Goal: Task Accomplishment & Management: Manage account settings

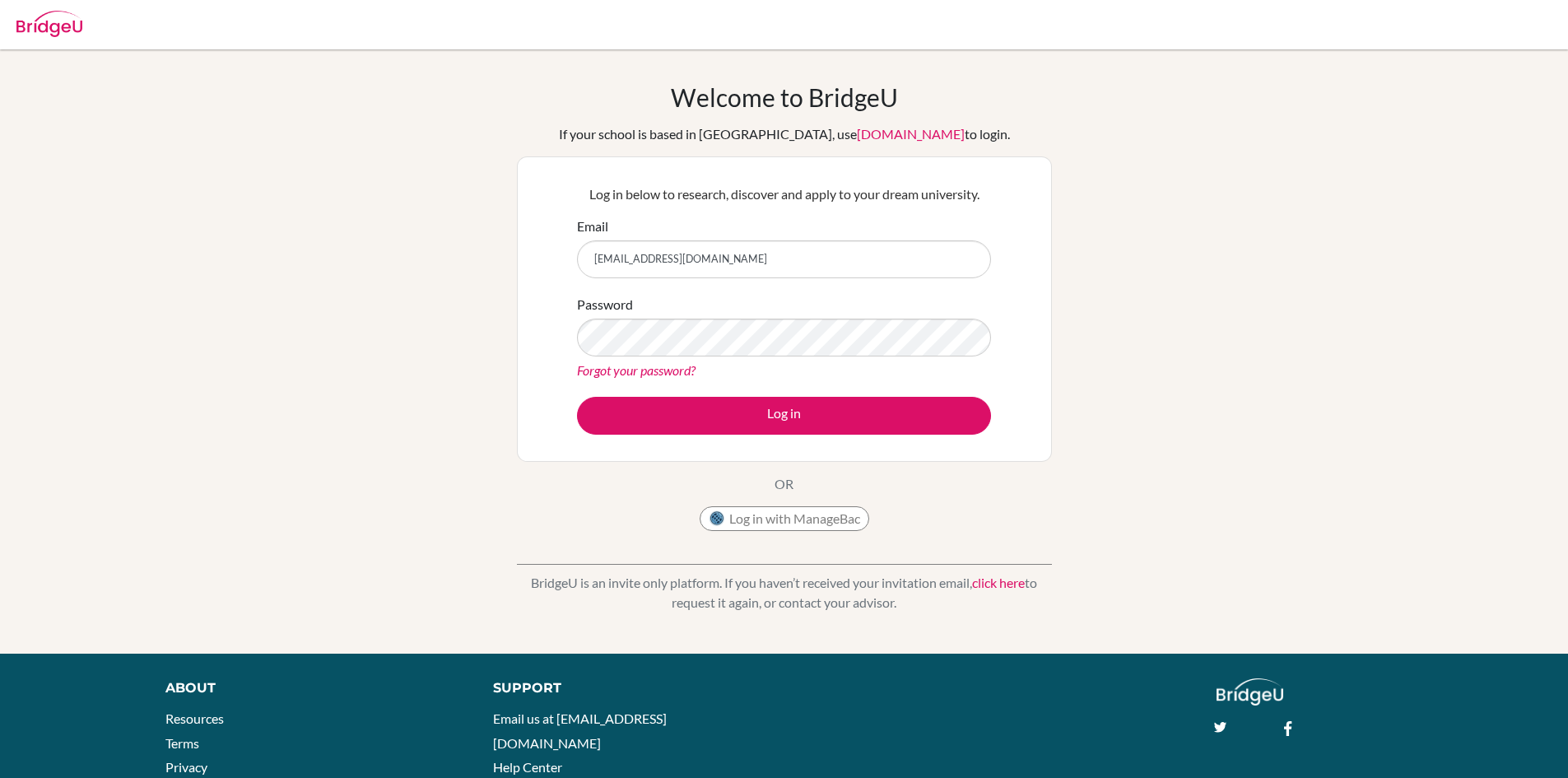
type input "[EMAIL_ADDRESS][DOMAIN_NAME]"
click at [670, 365] on link "Forgot your password?" at bounding box center [636, 370] width 119 height 15
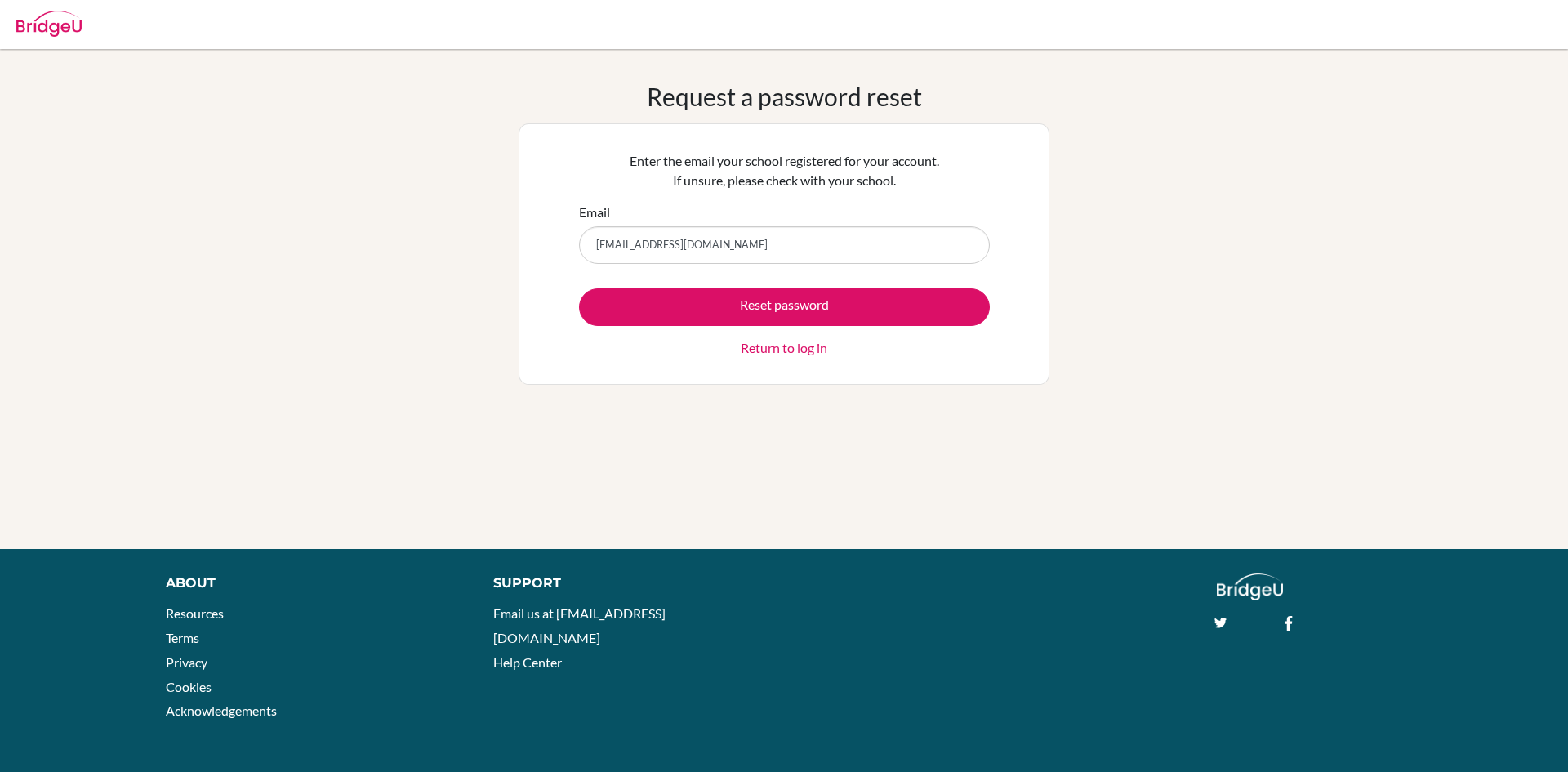
type input "[EMAIL_ADDRESS][DOMAIN_NAME]"
click at [579, 288] on button "Reset password" at bounding box center [784, 307] width 411 height 38
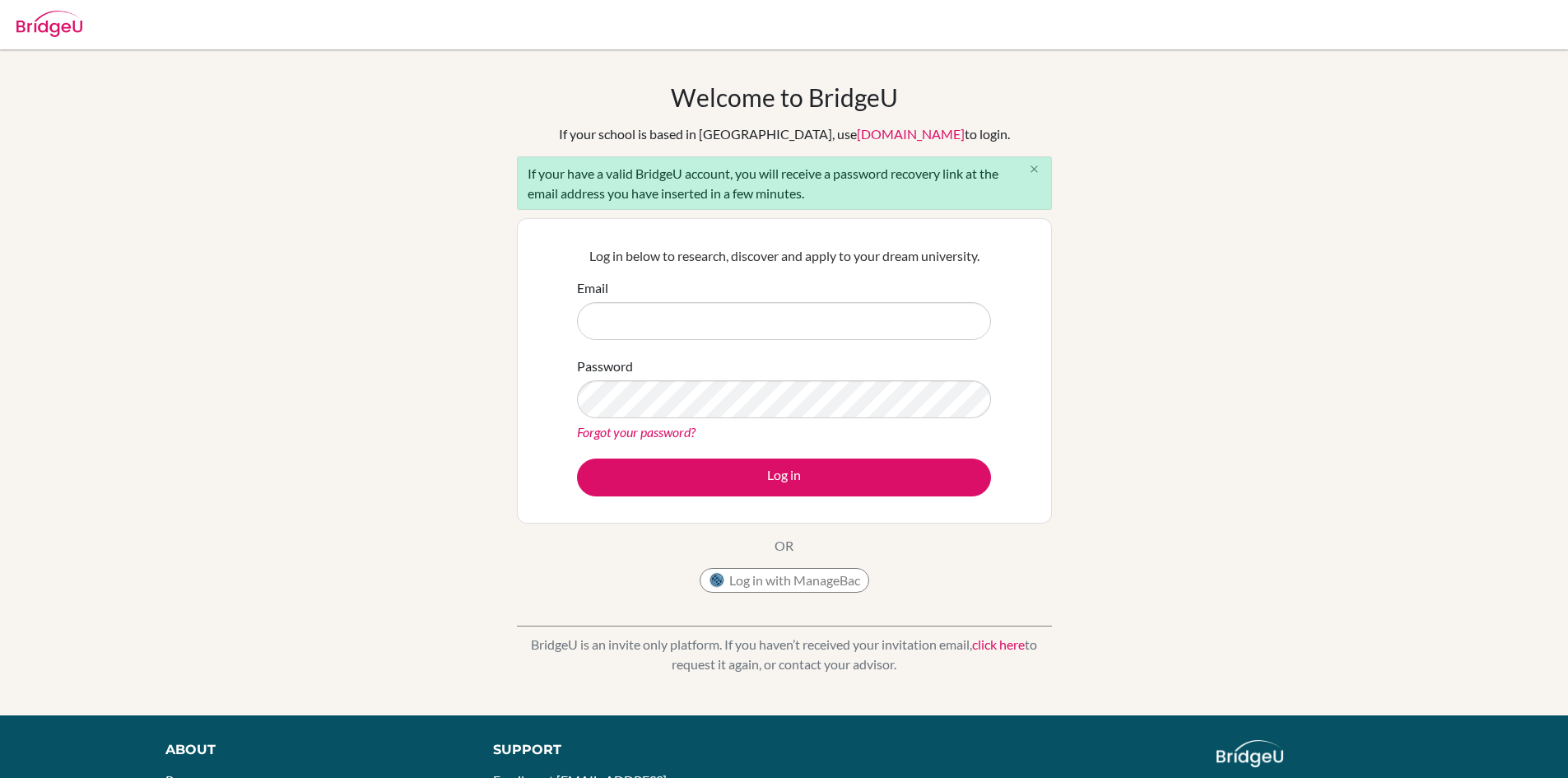
click at [1030, 167] on icon "close" at bounding box center [1034, 169] width 13 height 13
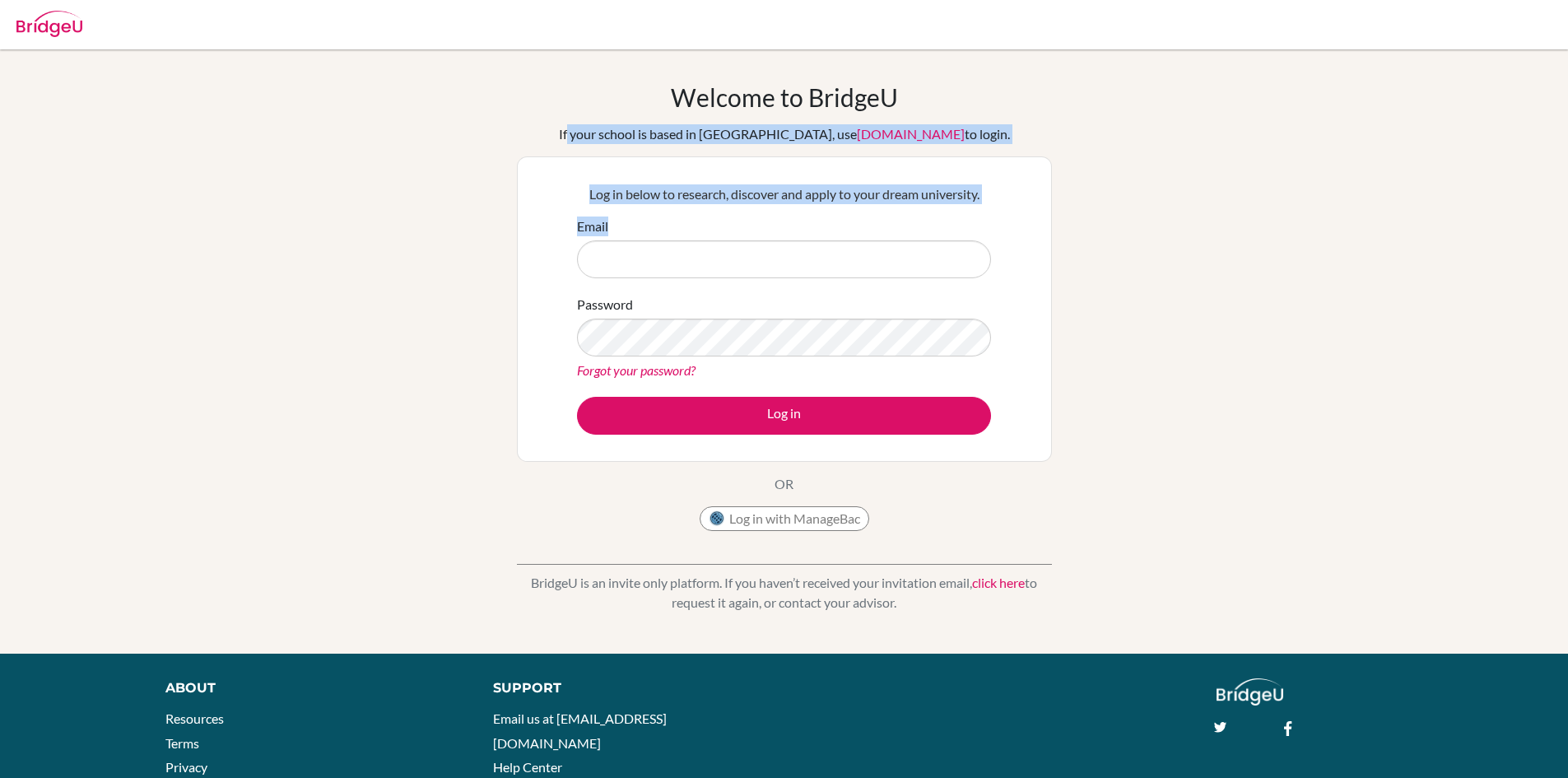
drag, startPoint x: 603, startPoint y: 137, endPoint x: 1494, endPoint y: 212, distance: 894.2
click at [1494, 212] on div "Welcome to BridgeU If your school is based in China, use app.bridge-u.com.cn to…" at bounding box center [784, 351] width 1568 height 538
click at [1205, 168] on div "Welcome to BridgeU If your school is based in China, use app.bridge-u.com.cn to…" at bounding box center [784, 351] width 1568 height 538
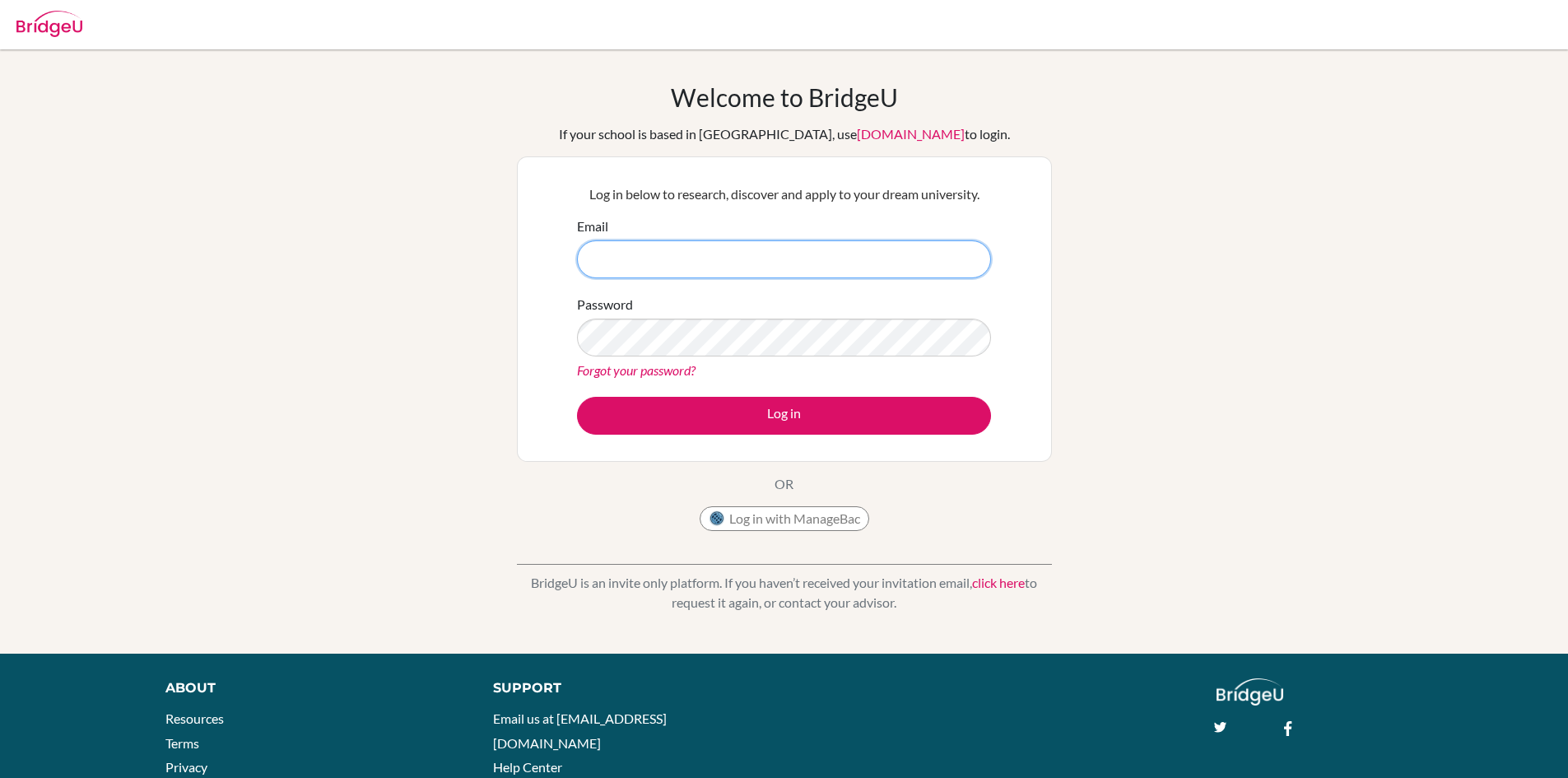
click at [673, 257] on input "Email" at bounding box center [784, 259] width 414 height 38
type input "v"
click at [592, 382] on form "Email Password Forgot your password? Log in" at bounding box center [784, 325] width 414 height 218
click at [608, 380] on form "Email Password Forgot your password? Log in" at bounding box center [784, 325] width 414 height 218
click at [610, 378] on div "Forgot your password?" at bounding box center [784, 370] width 414 height 20
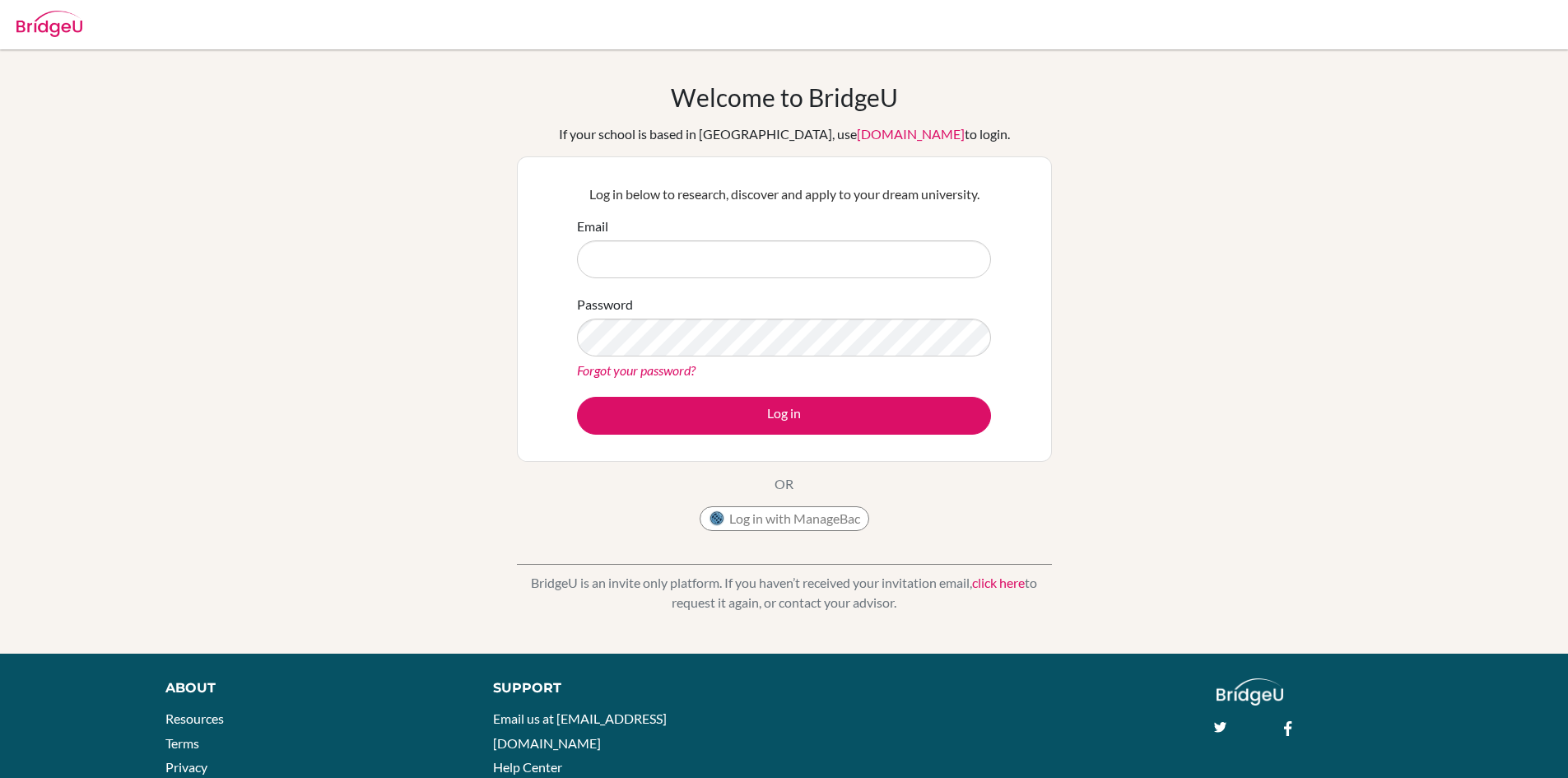
click at [614, 374] on link "Forgot your password?" at bounding box center [636, 370] width 119 height 15
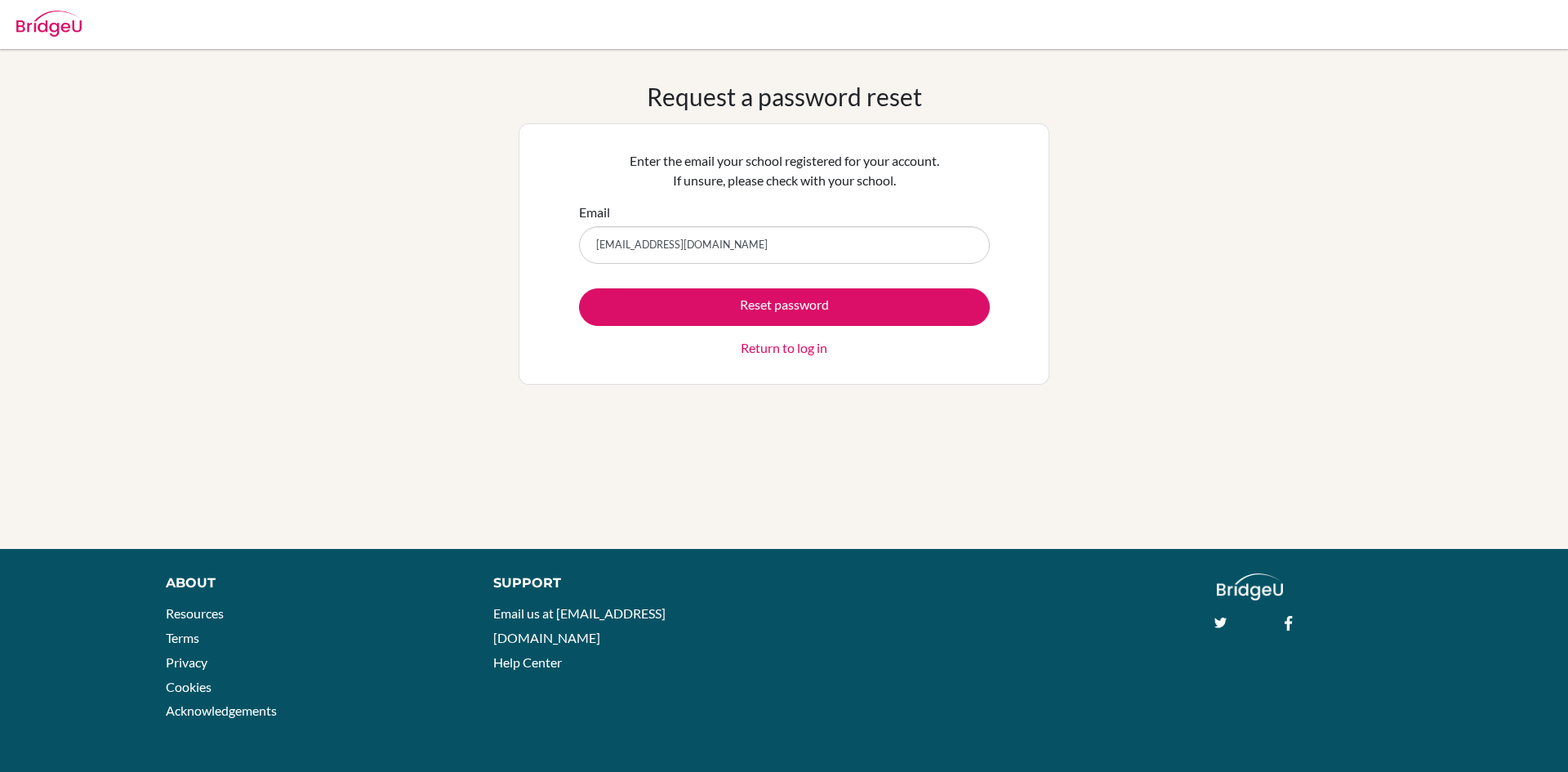
type input "vedaksh6886@vivekhighschool.onmicrosoft.com"
click at [579, 288] on button "Reset password" at bounding box center [784, 307] width 411 height 38
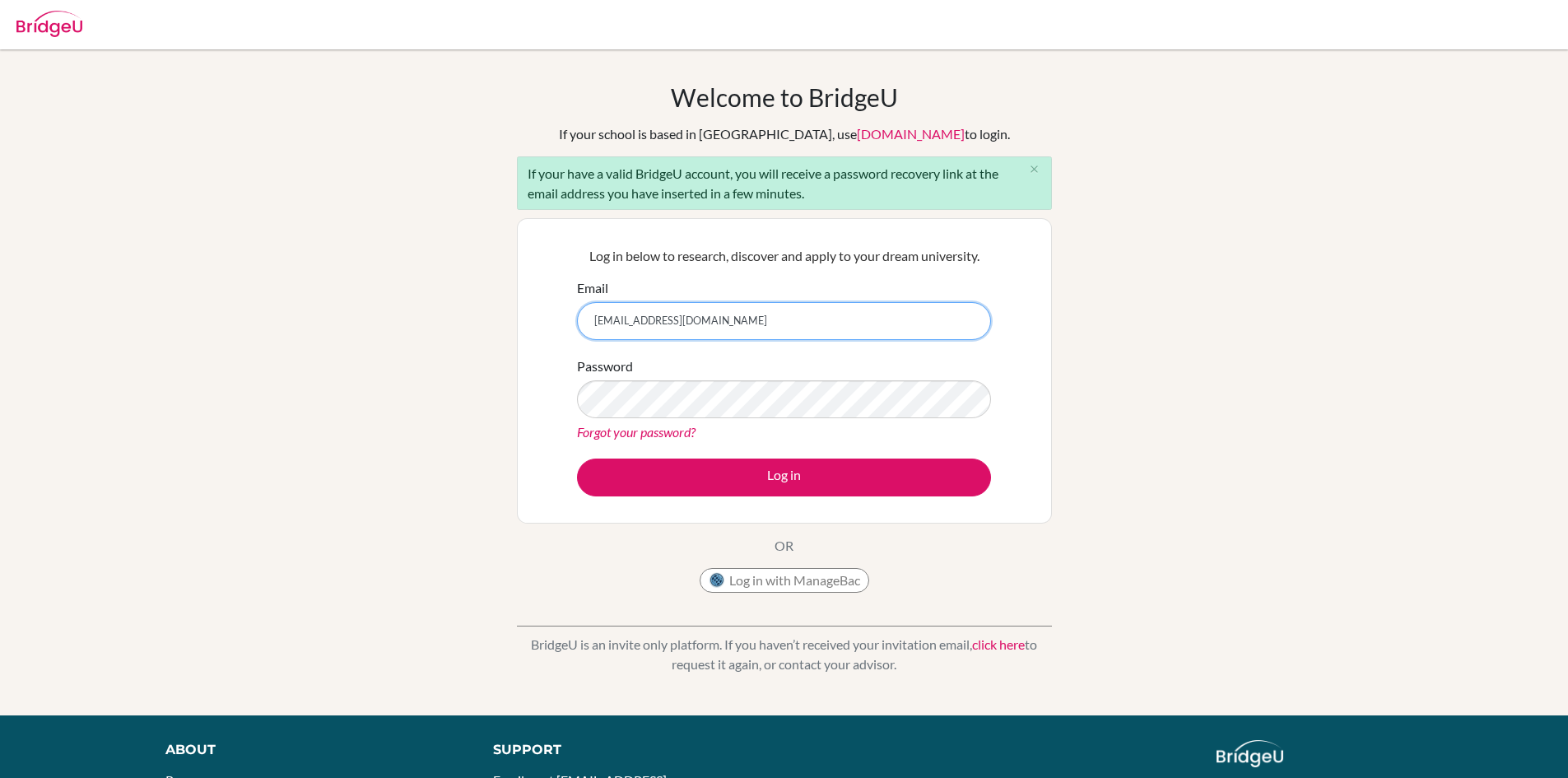
type input "vedaksh6886@vivekhighschool.onmicrosoft.com"
click at [577, 458] on button "Log in" at bounding box center [784, 477] width 414 height 38
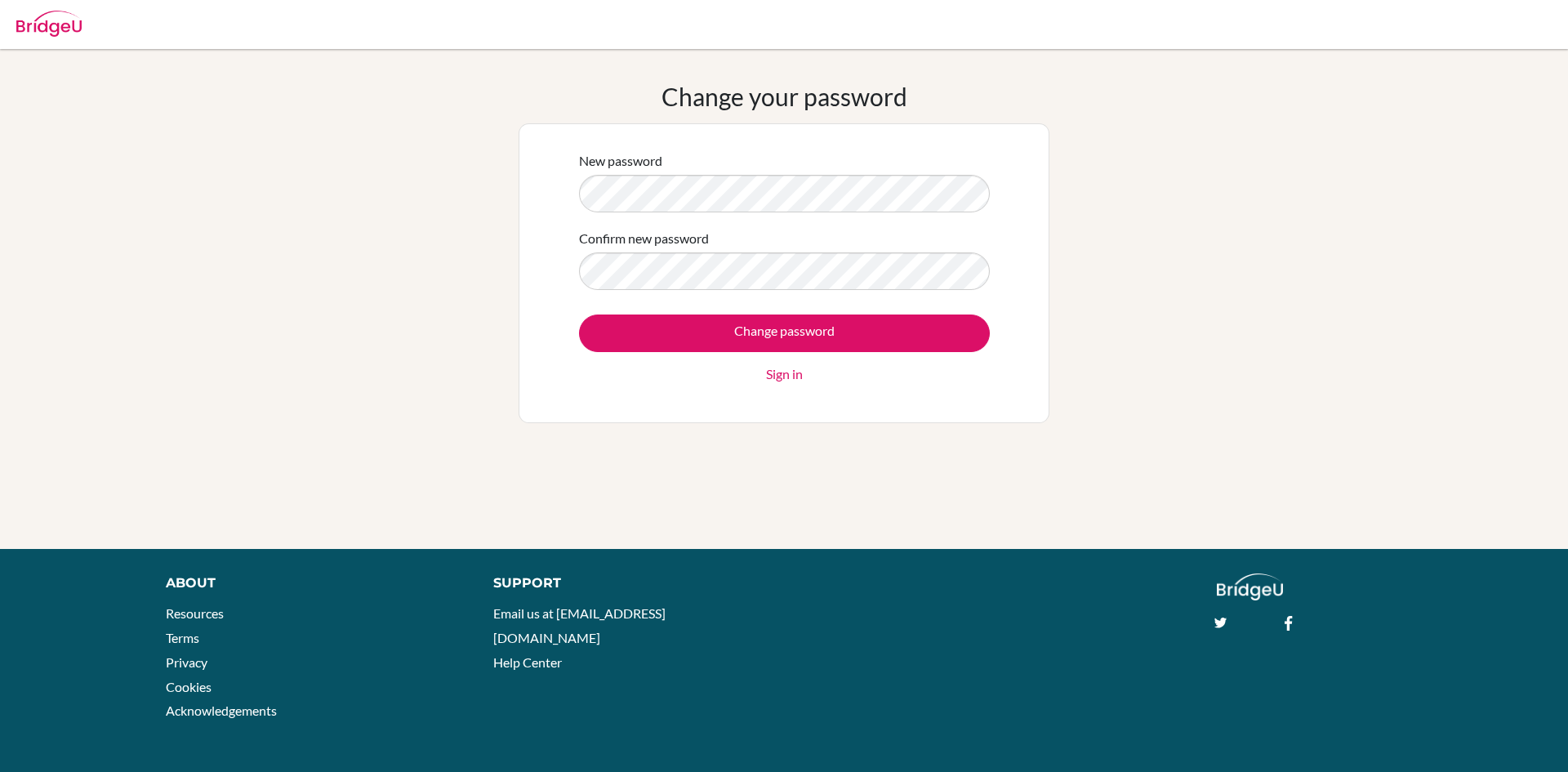
click at [729, 290] on form "New password Confirm new password Change password Sign in" at bounding box center [784, 267] width 411 height 233
click at [579, 315] on input "Change password" at bounding box center [784, 333] width 411 height 38
